Goal: Task Accomplishment & Management: Manage account settings

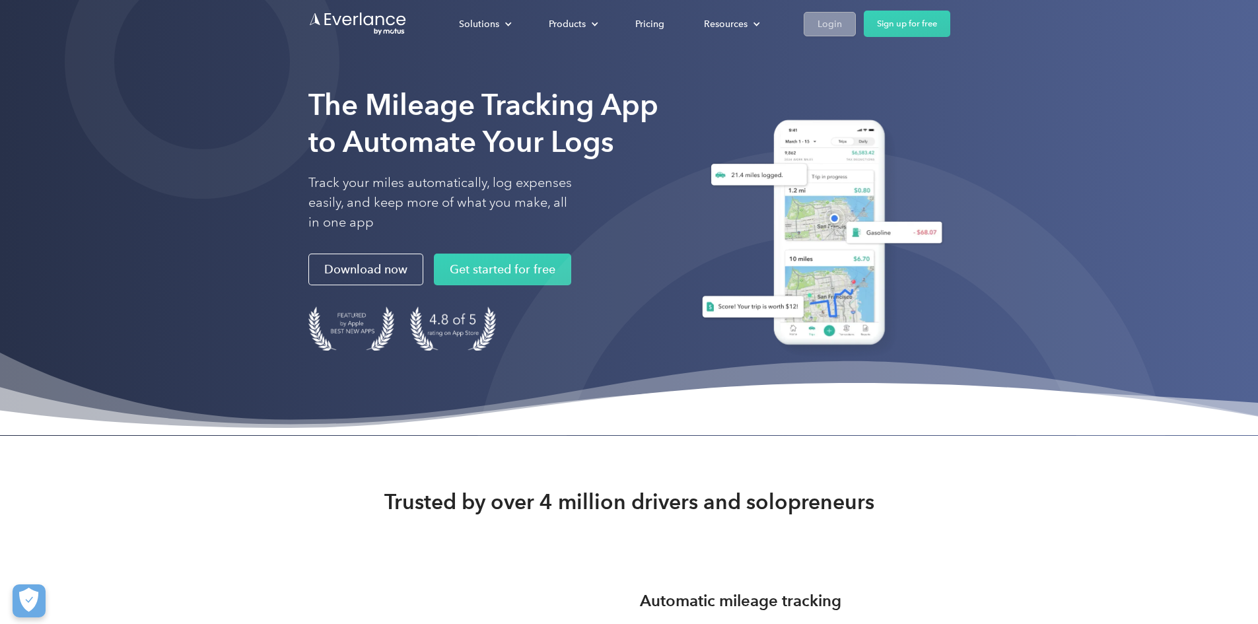
click at [842, 22] on div "Login" at bounding box center [830, 24] width 24 height 17
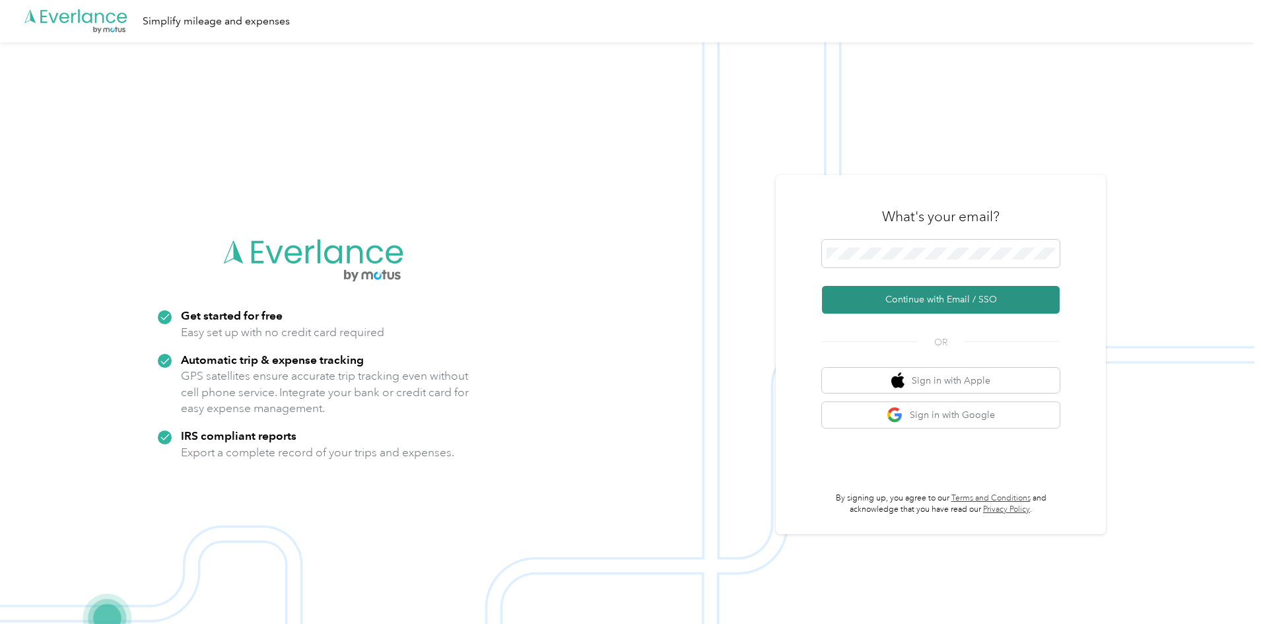
click at [912, 295] on button "Continue with Email / SSO" at bounding box center [941, 300] width 238 height 28
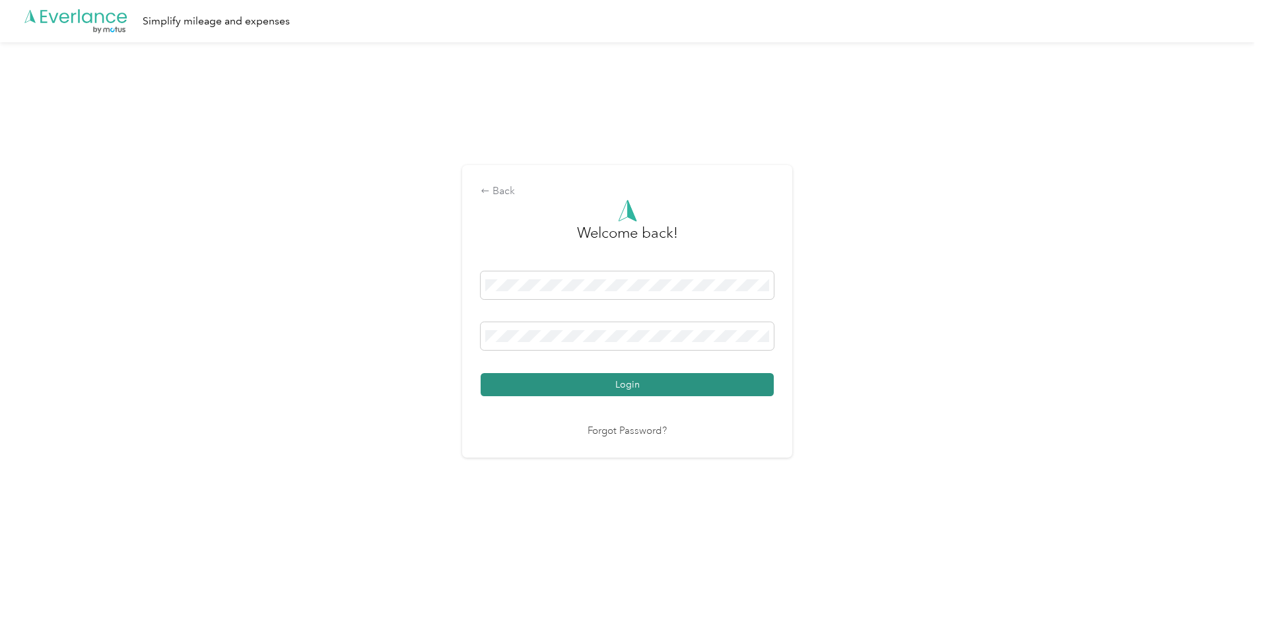
click at [584, 386] on button "Login" at bounding box center [627, 384] width 293 height 23
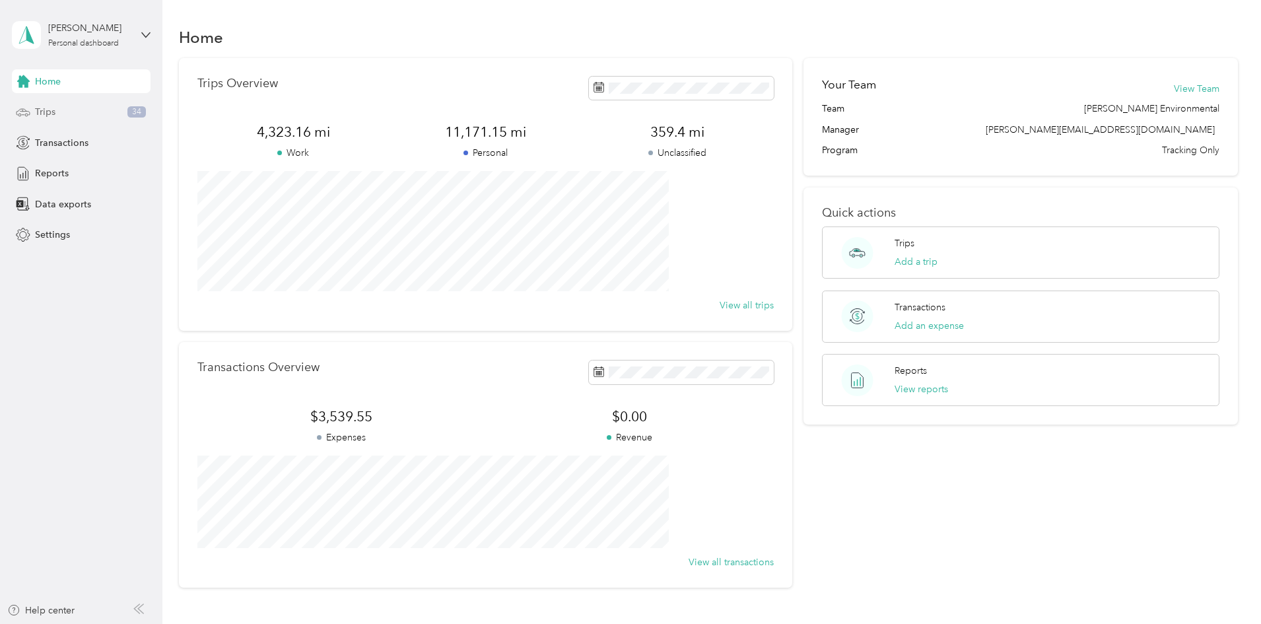
click at [50, 111] on span "Trips" at bounding box center [45, 112] width 20 height 14
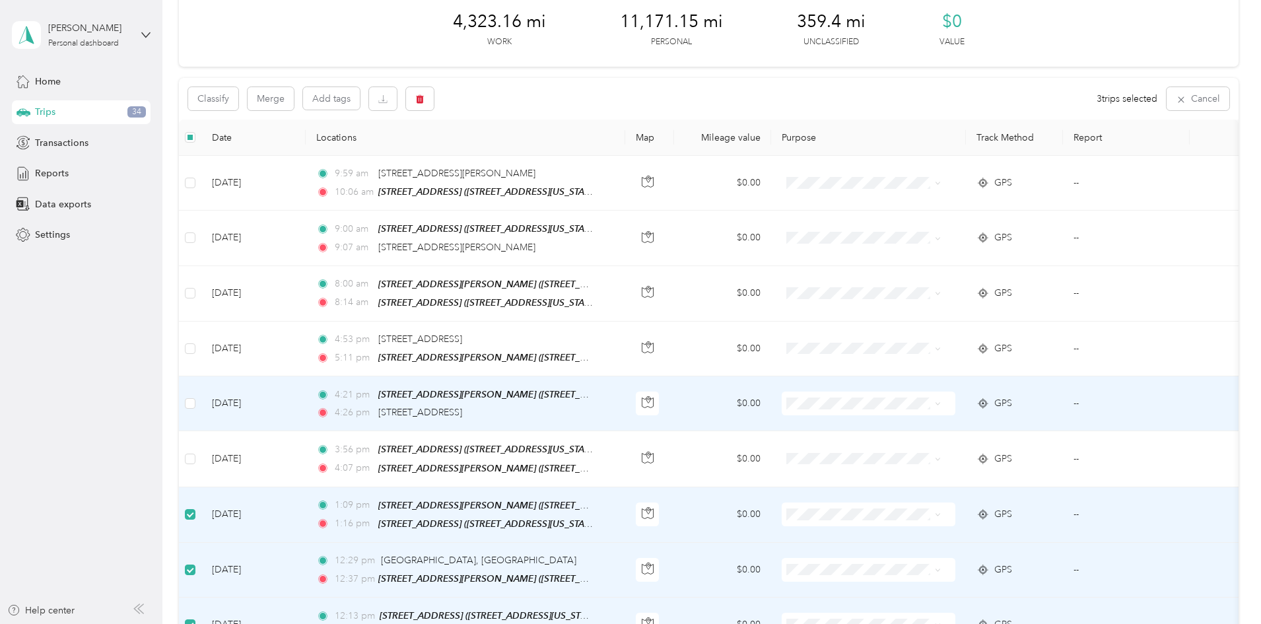
scroll to position [65, 0]
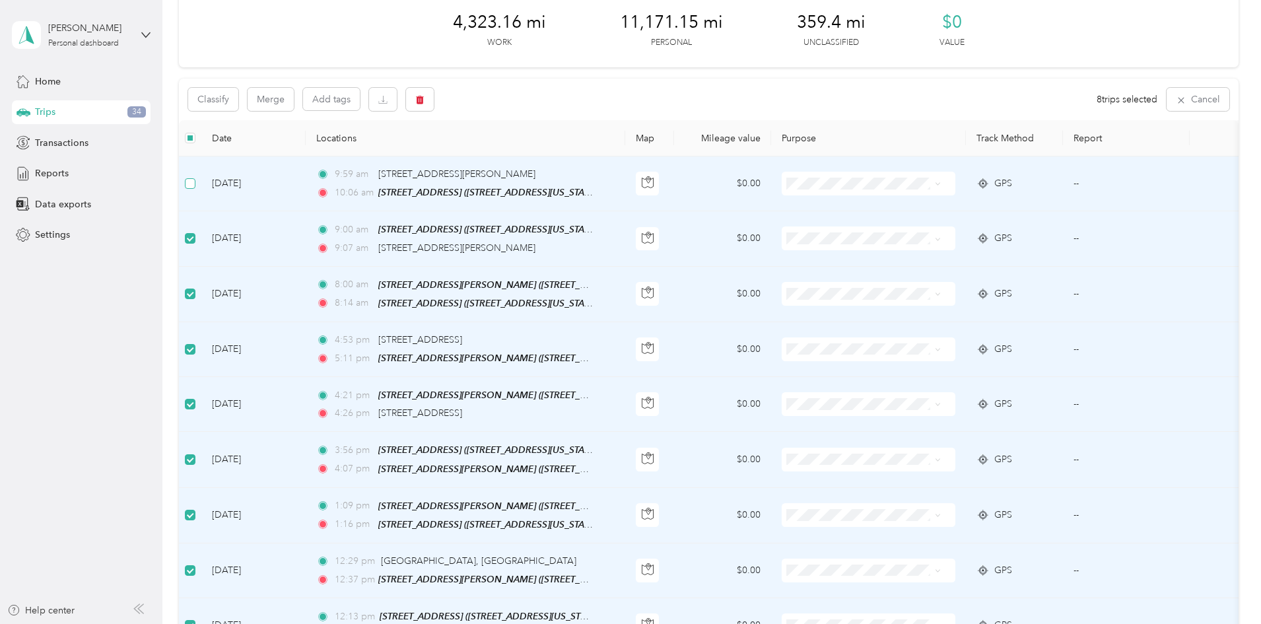
click at [195, 189] on label at bounding box center [190, 183] width 11 height 15
click at [294, 99] on button "Merge" at bounding box center [271, 99] width 46 height 23
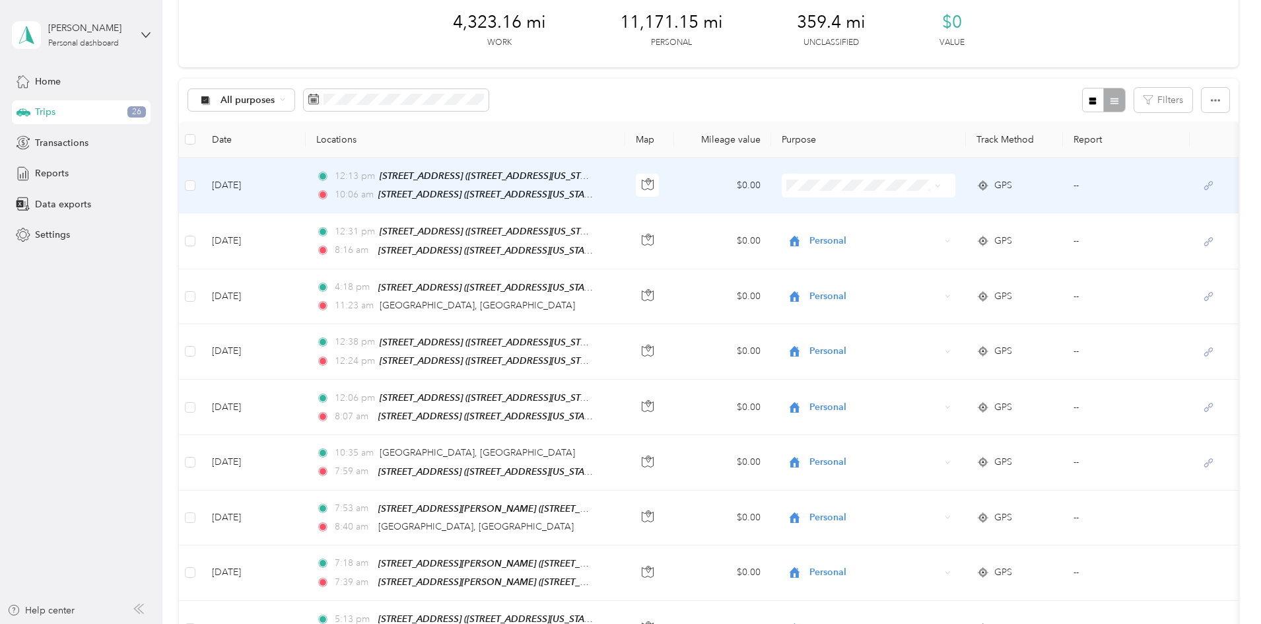
click at [893, 230] on span "Personal" at bounding box center [944, 232] width 143 height 14
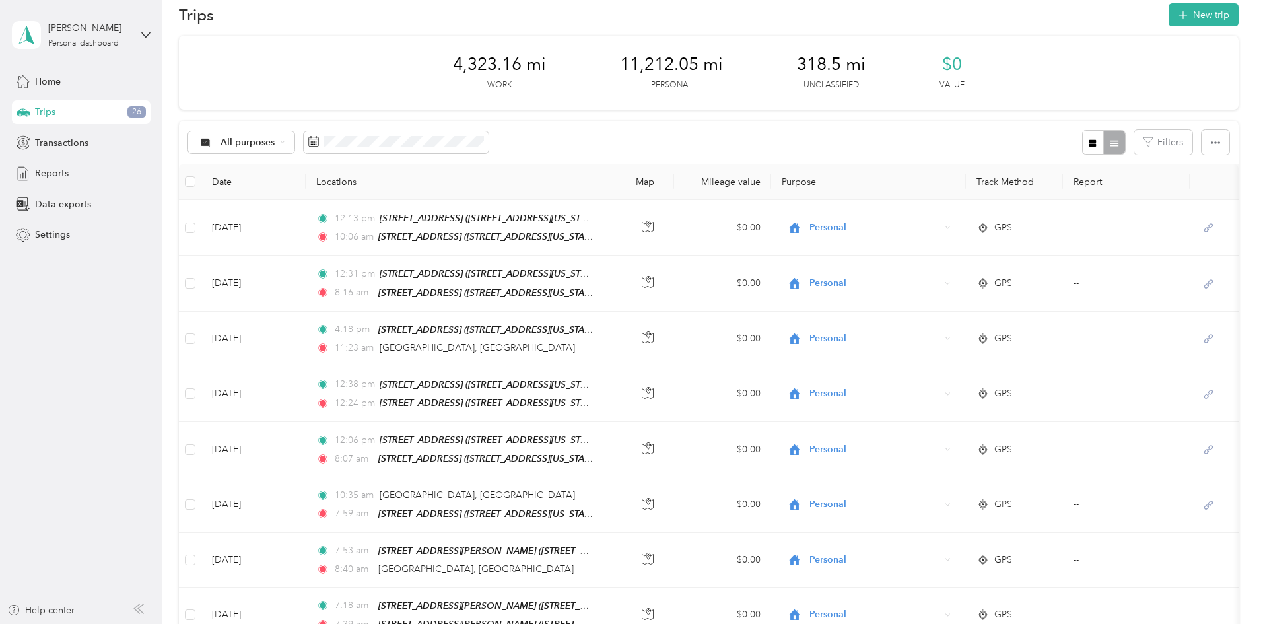
scroll to position [0, 0]
